Goal: Information Seeking & Learning: Stay updated

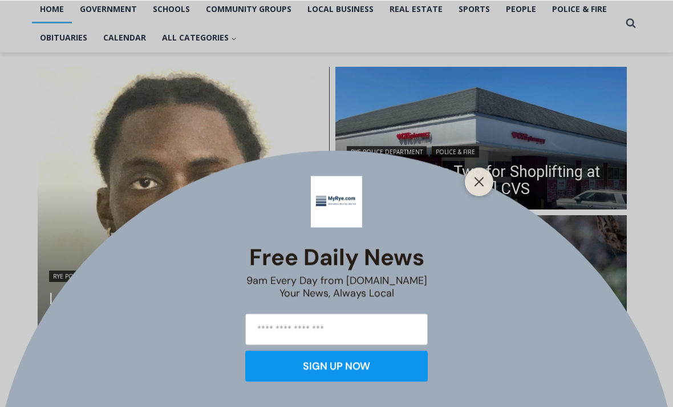
click at [483, 189] on button "Close" at bounding box center [479, 181] width 16 height 16
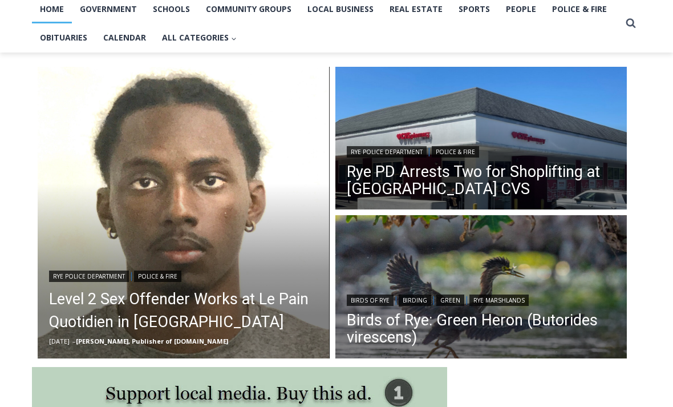
click at [175, 298] on link "Level 2 Sex Offender Works at Le Pain Quotidien in [GEOGRAPHIC_DATA]" at bounding box center [183, 311] width 269 height 46
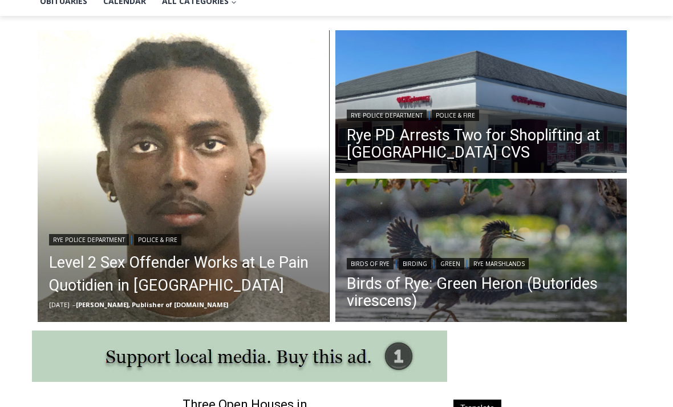
click at [413, 139] on link "Rye PD Arrests Two for Shoplifting at [GEOGRAPHIC_DATA] CVS" at bounding box center [481, 144] width 269 height 34
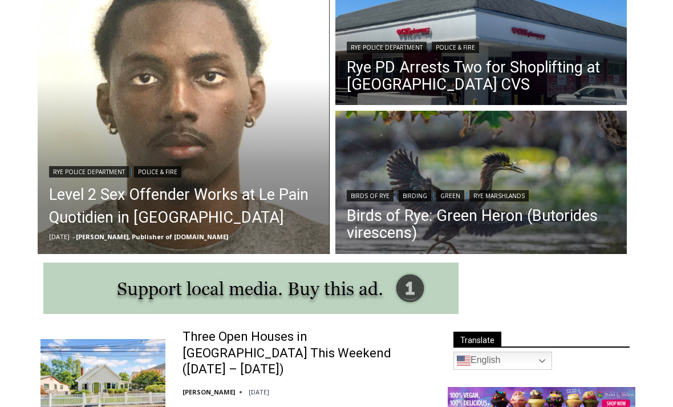
scroll to position [0, 0]
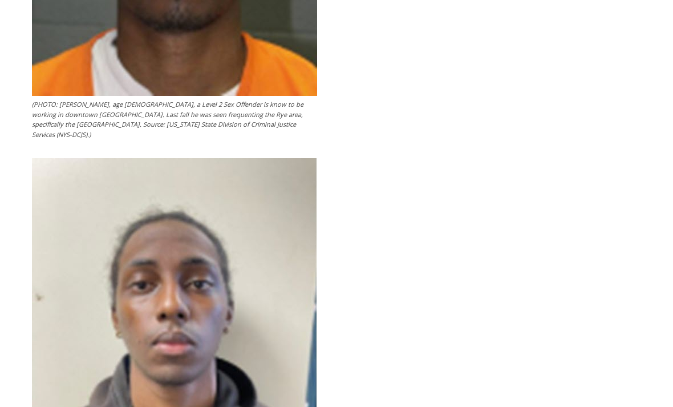
scroll to position [2081, 0]
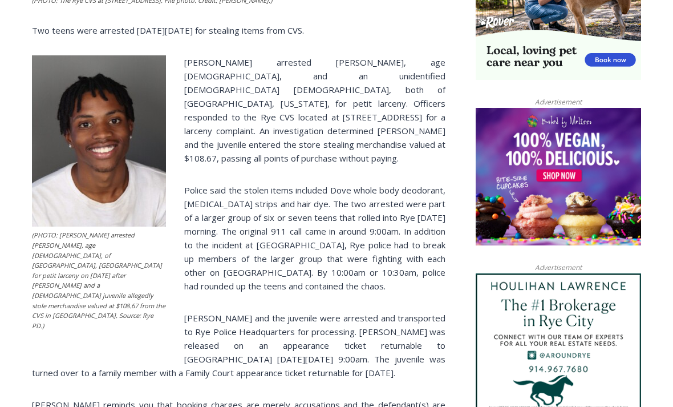
scroll to position [812, 0]
